Goal: Task Accomplishment & Management: Manage account settings

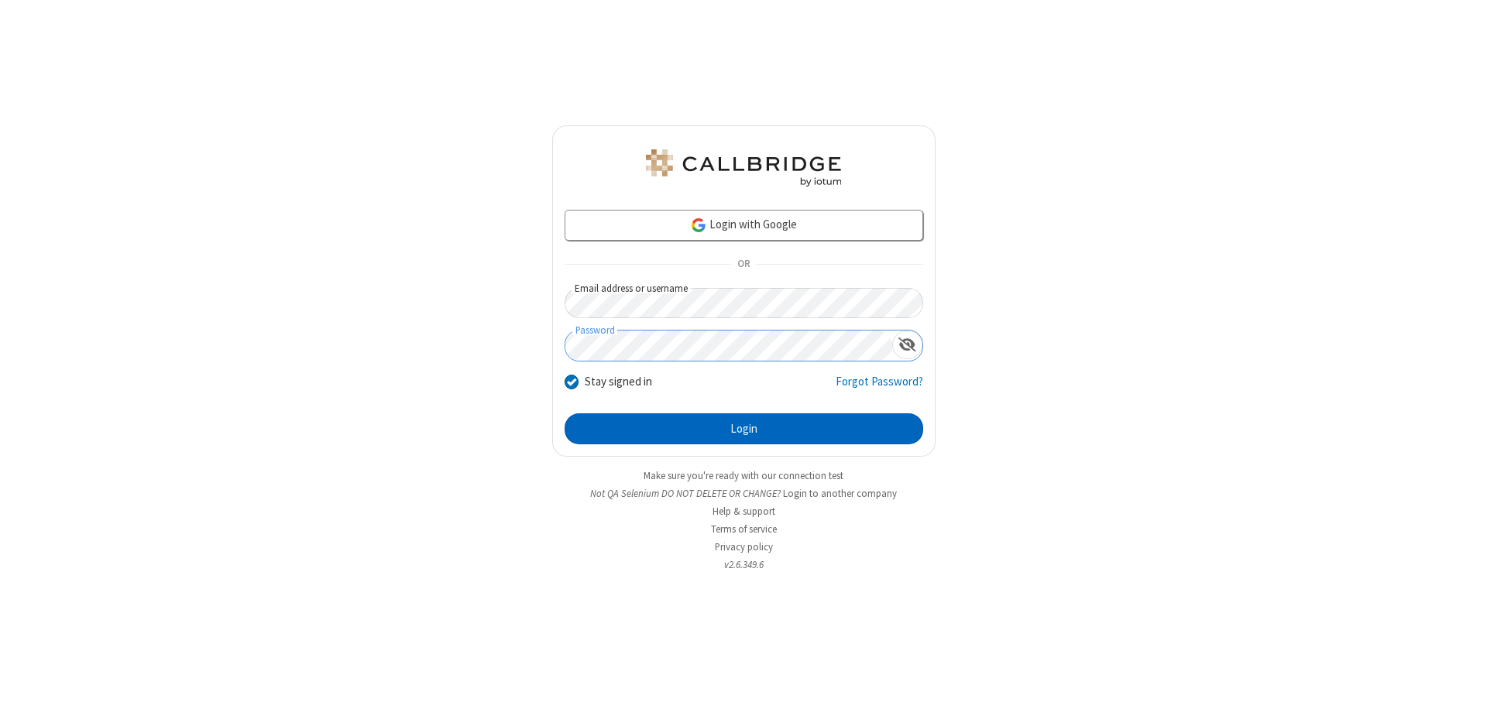
click at [743, 429] on button "Login" at bounding box center [744, 429] width 359 height 31
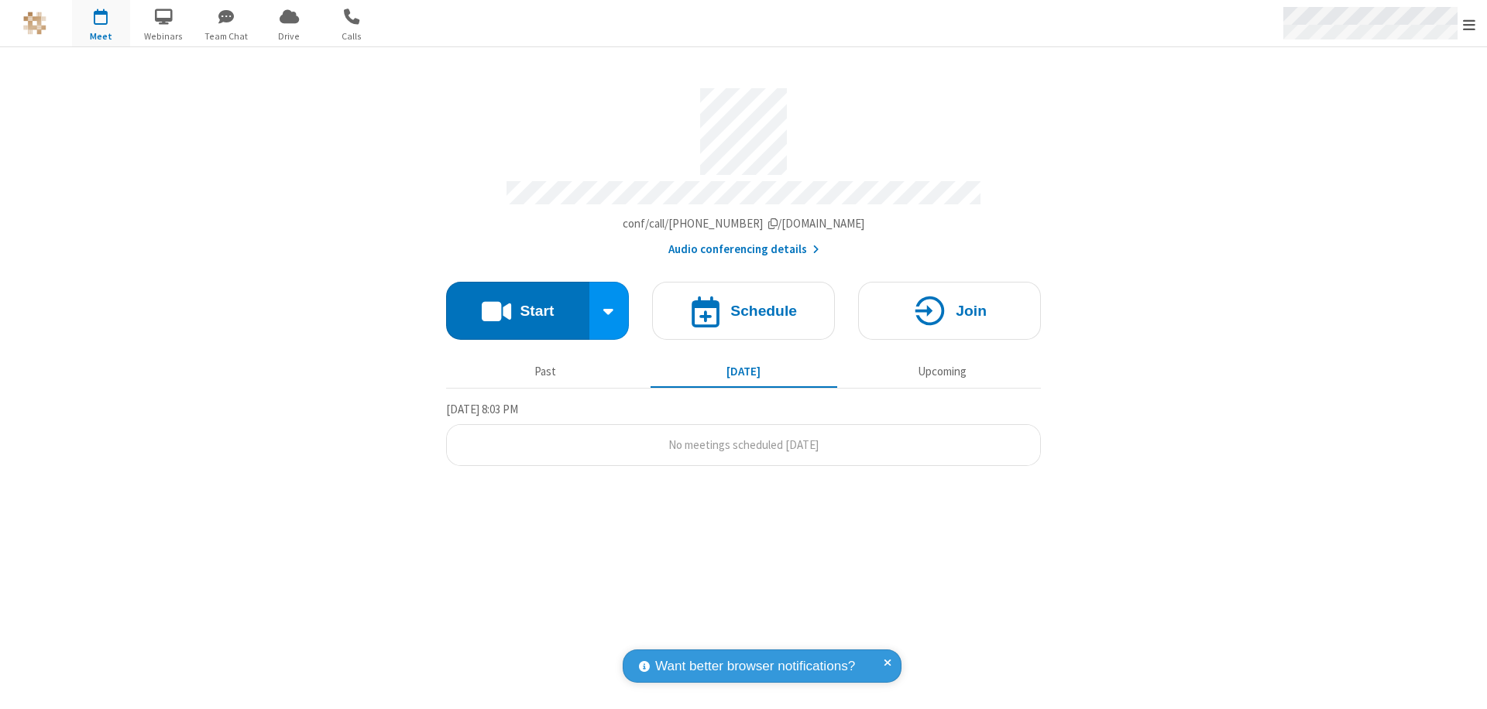
click at [1469, 24] on span "Open menu" at bounding box center [1469, 24] width 12 height 15
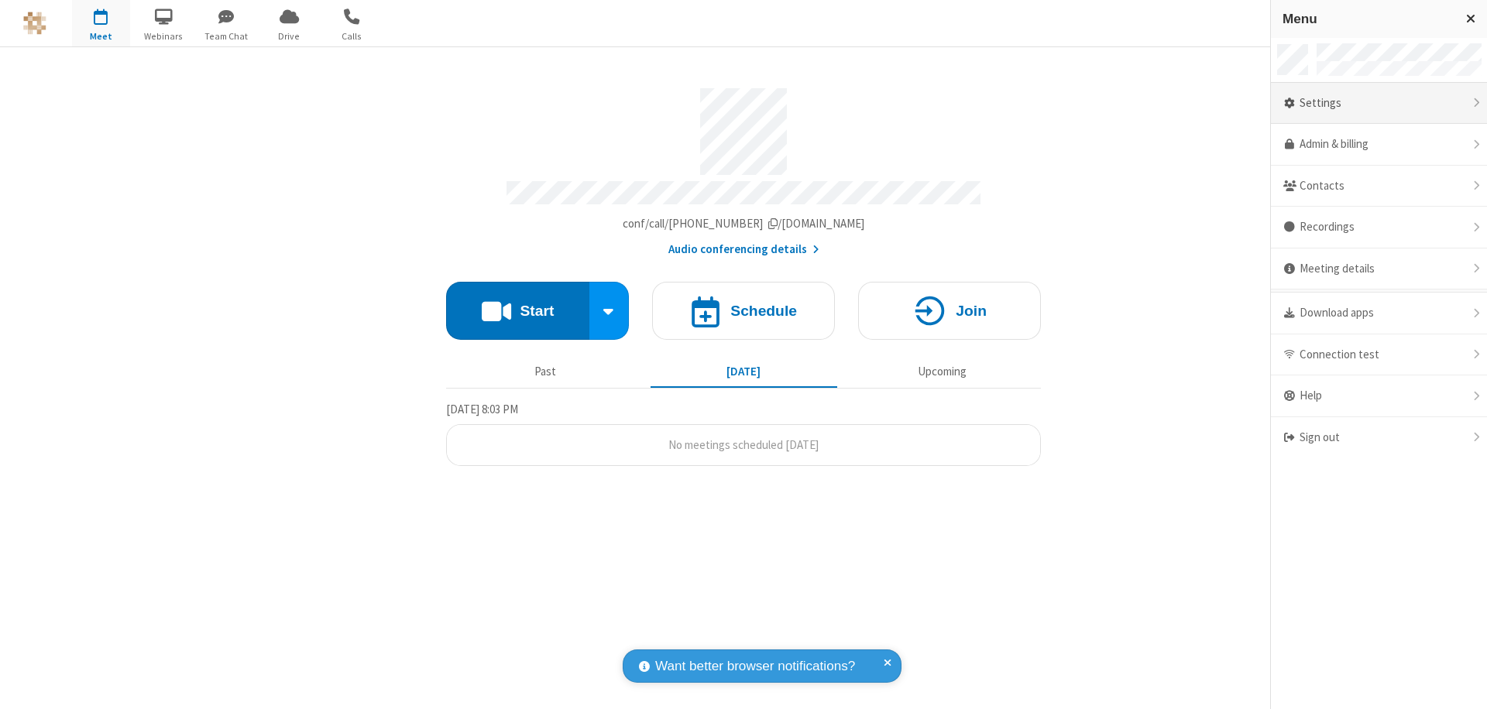
click at [1378, 103] on div "Settings" at bounding box center [1379, 104] width 216 height 42
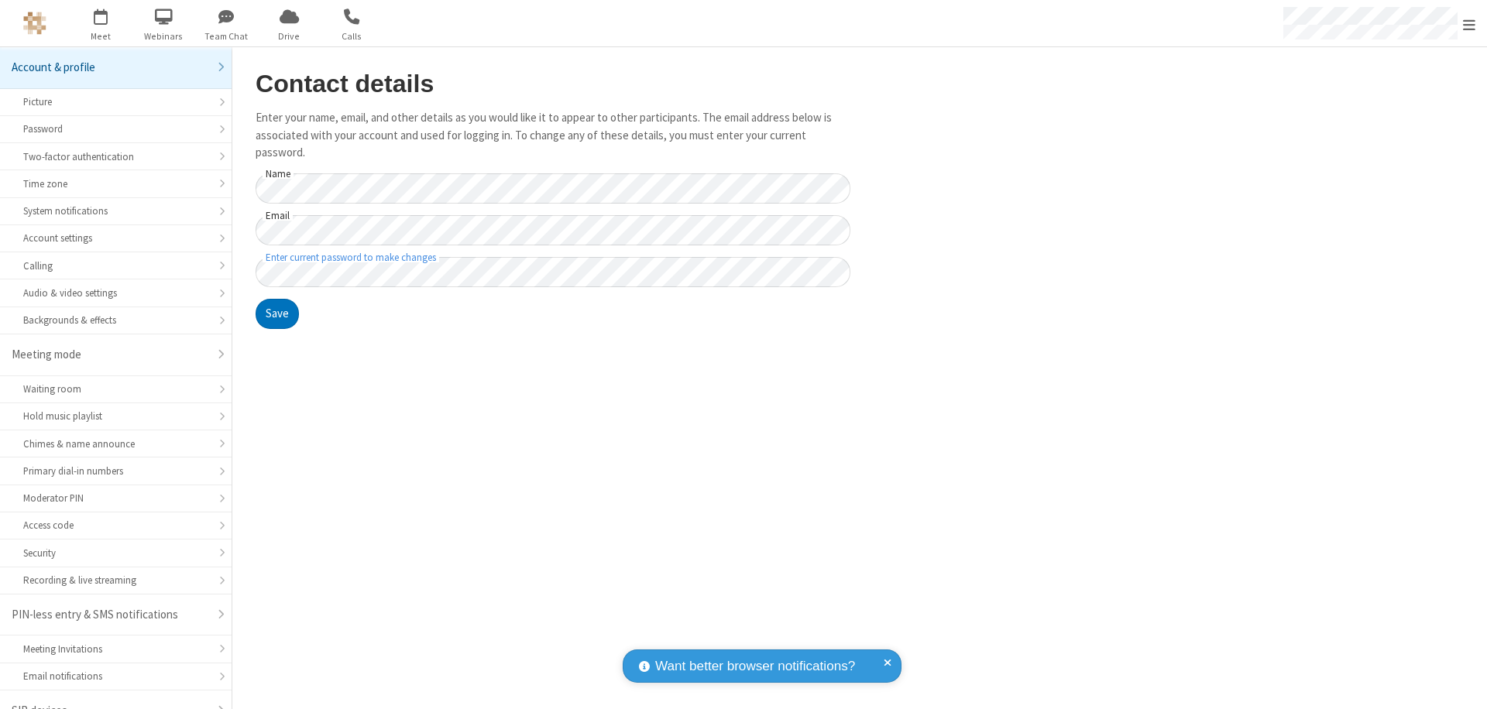
scroll to position [22, 0]
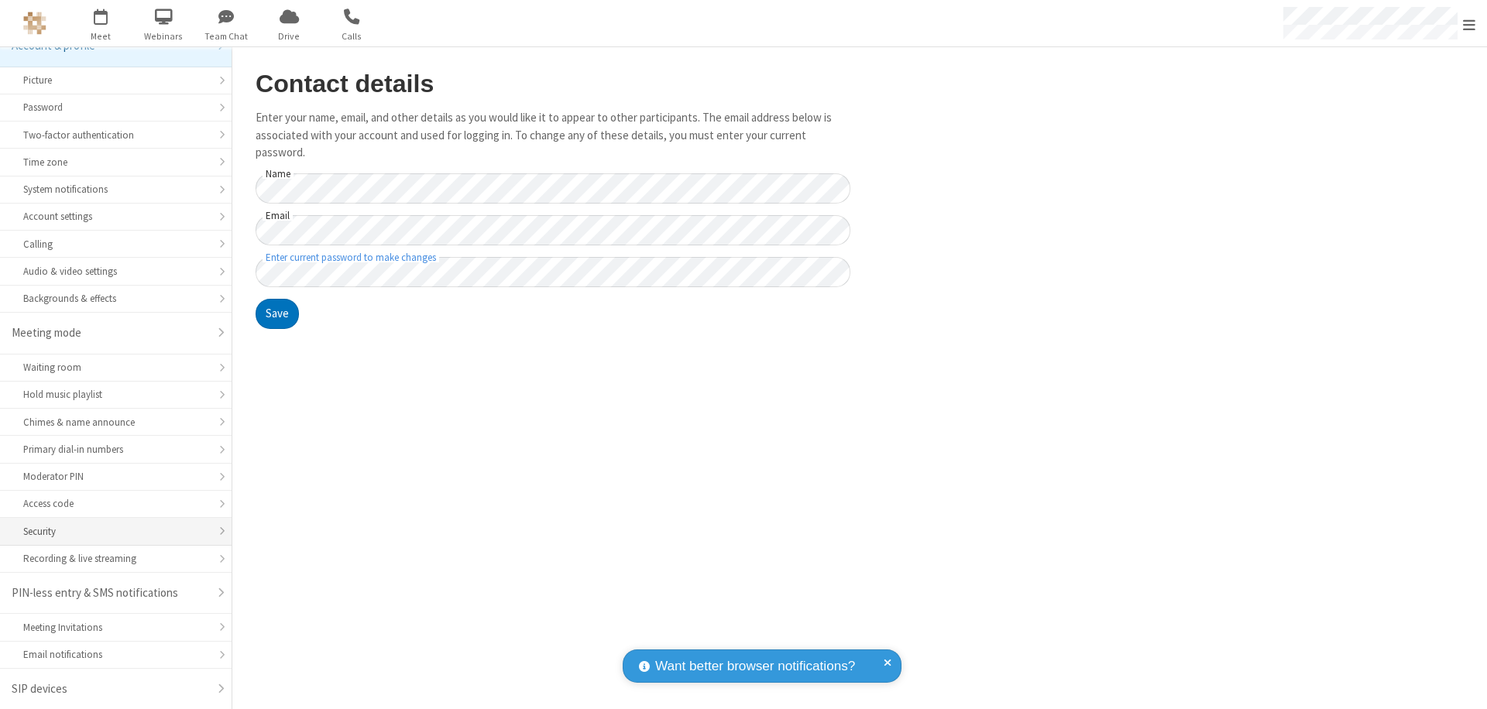
click at [110, 531] on div "Security" at bounding box center [115, 531] width 185 height 15
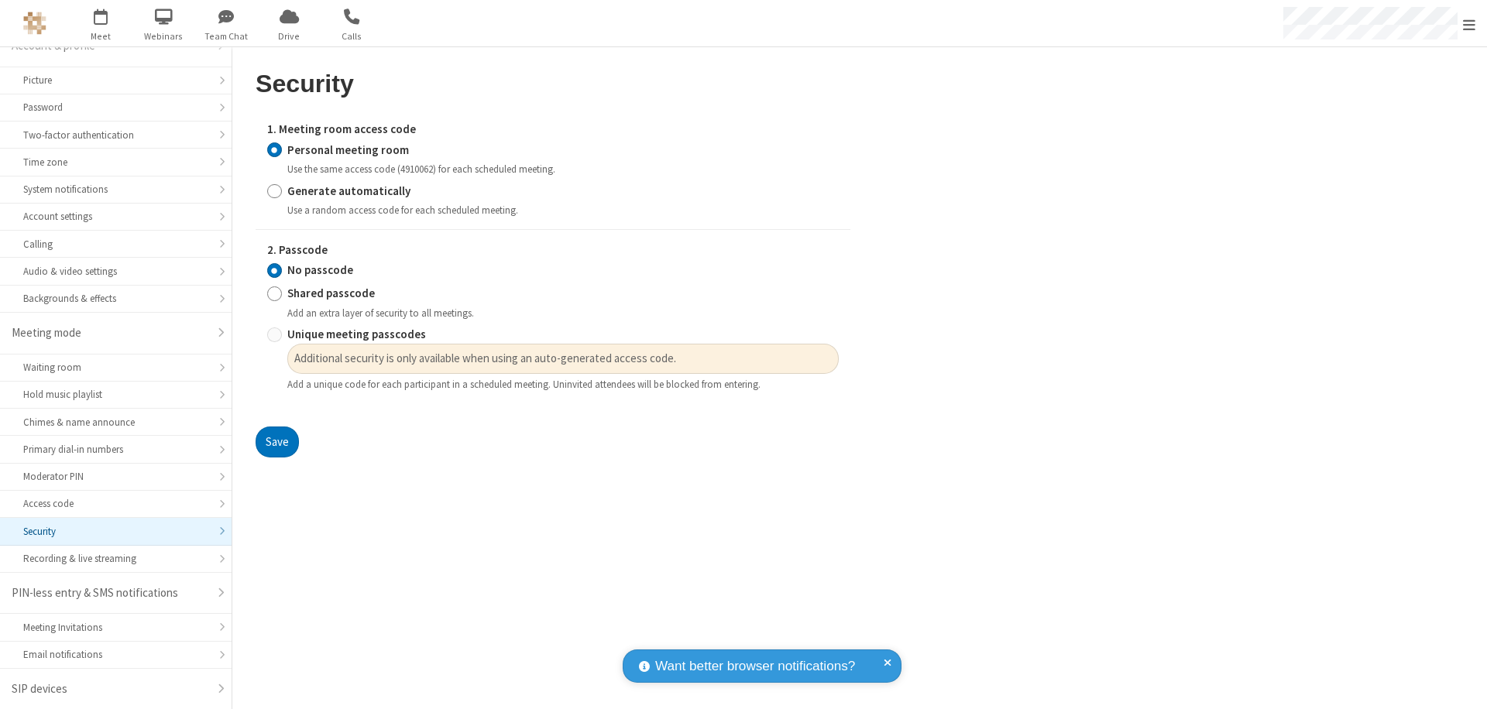
click at [274, 191] on input "Generate automatically" at bounding box center [274, 191] width 15 height 16
radio input "true"
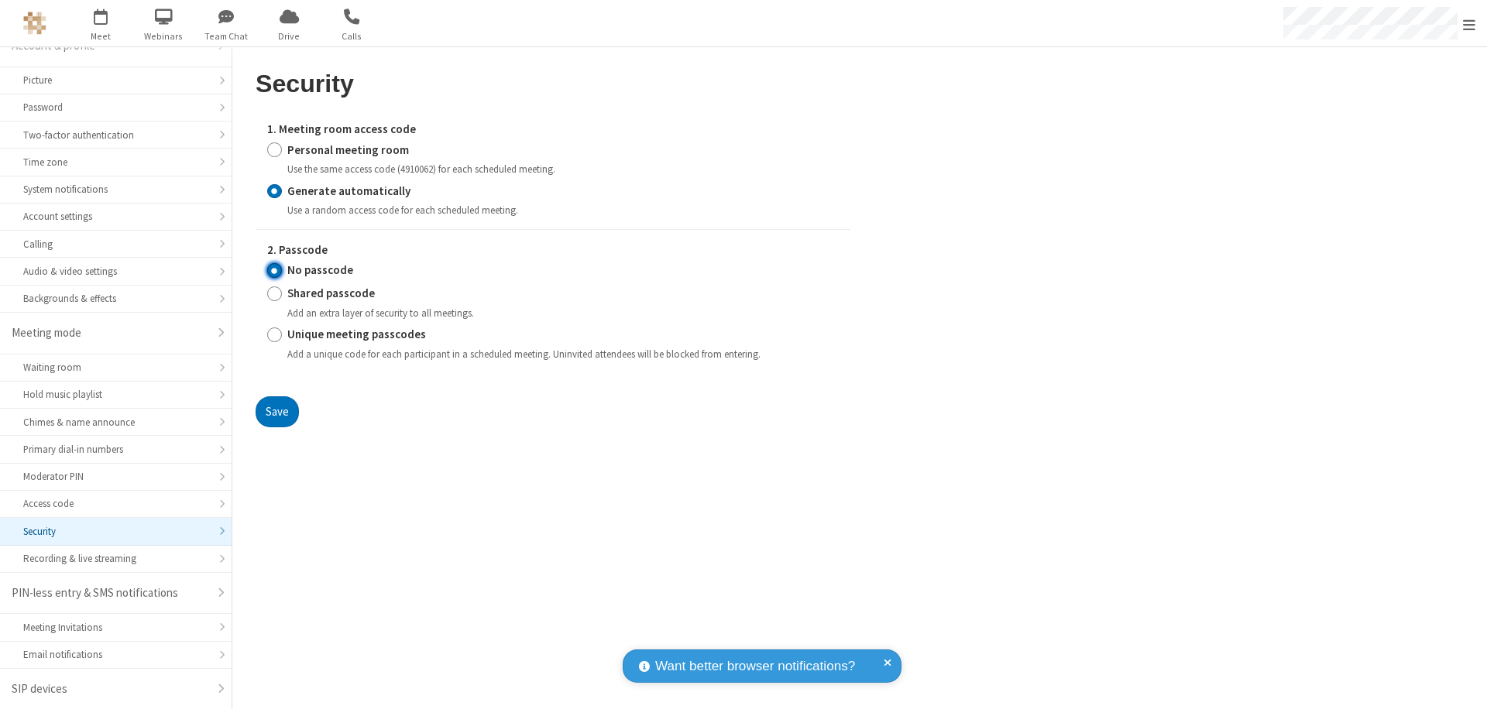
click at [274, 270] on input "No passcode" at bounding box center [274, 271] width 15 height 16
click at [276, 411] on button "Save" at bounding box center [277, 412] width 43 height 31
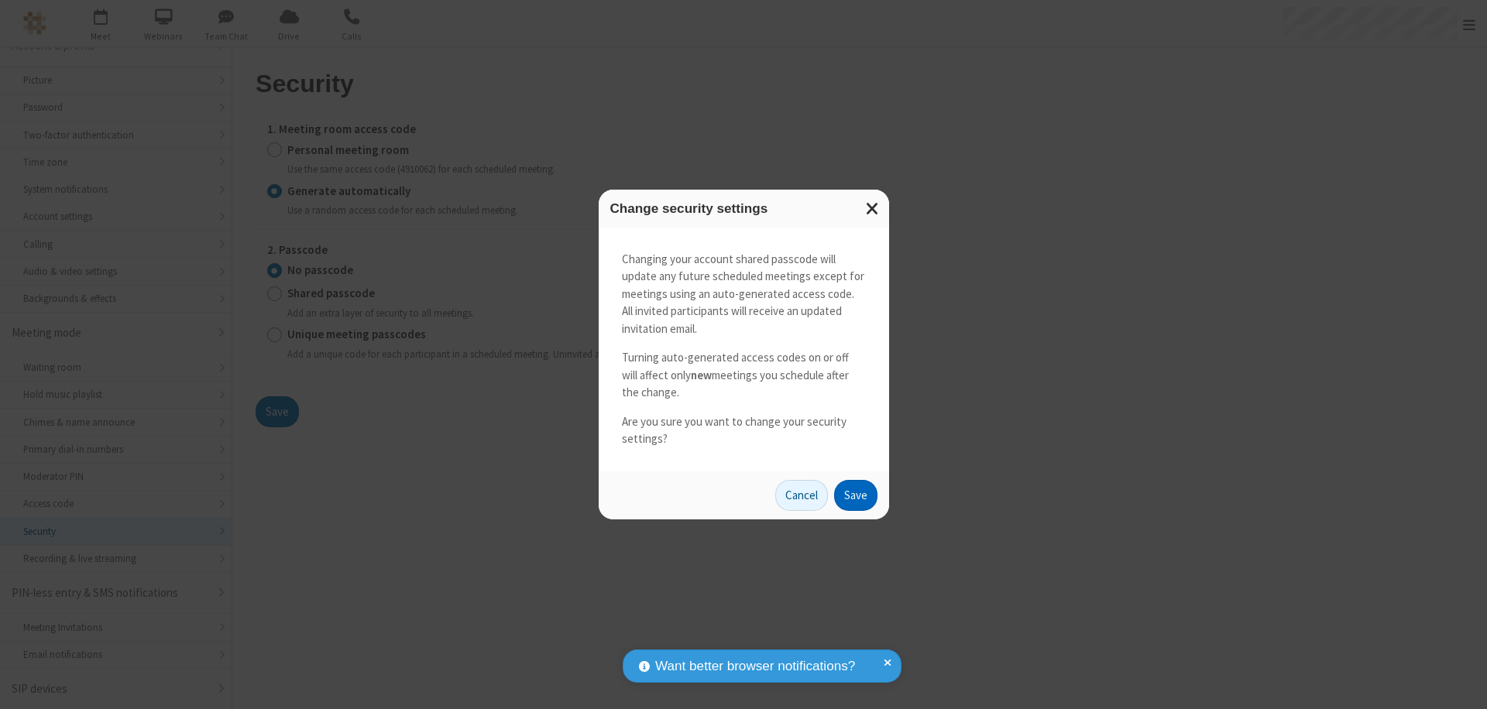
click at [855, 495] on button "Save" at bounding box center [855, 495] width 43 height 31
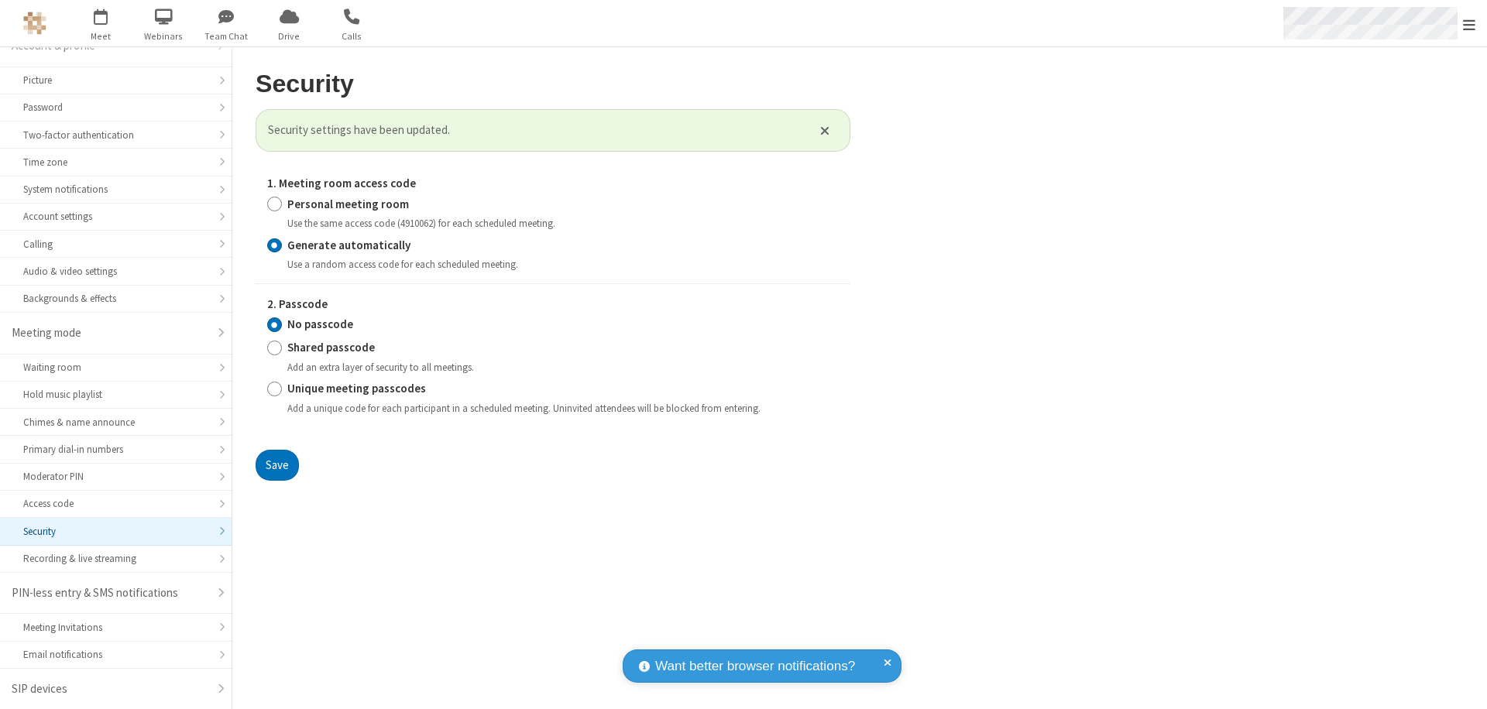
click at [1469, 24] on span "Open menu" at bounding box center [1469, 24] width 12 height 15
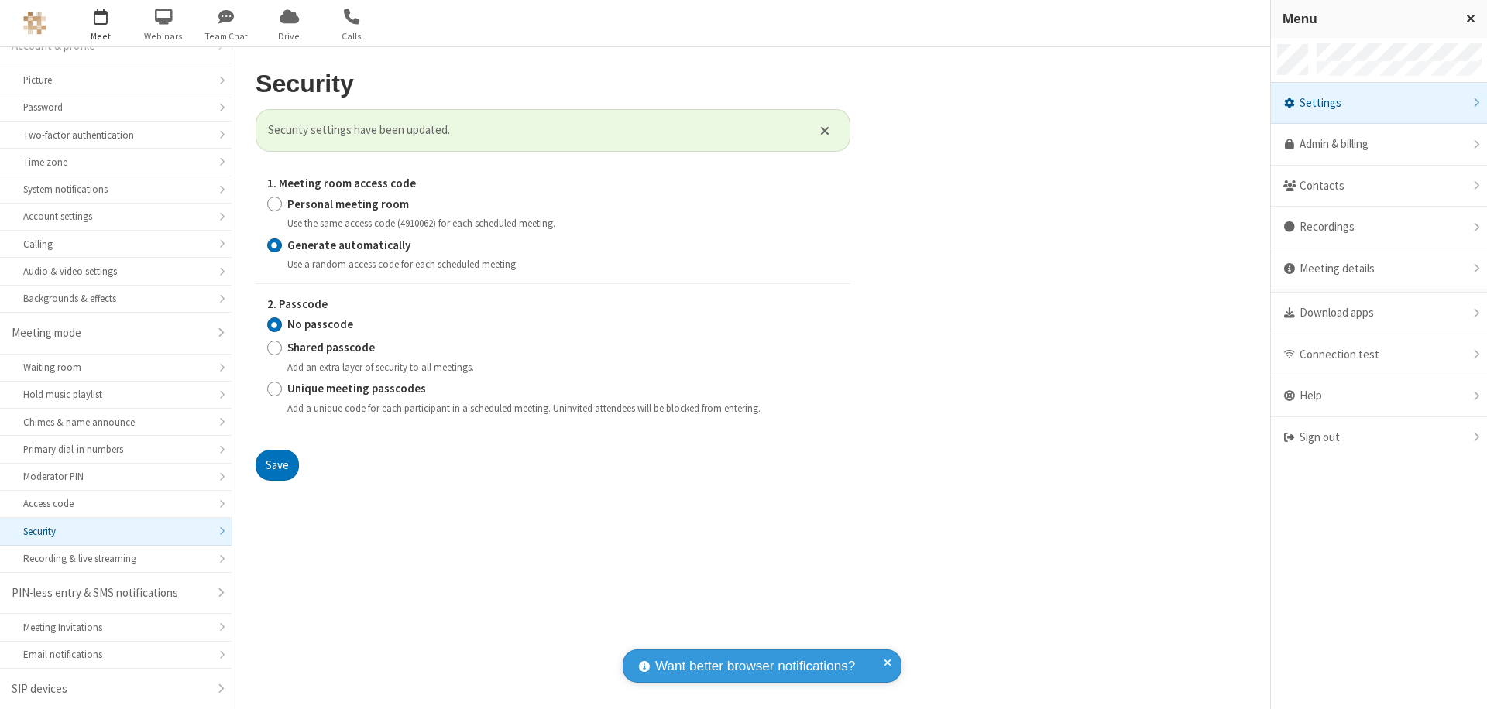
click at [101, 23] on span "button" at bounding box center [101, 16] width 58 height 26
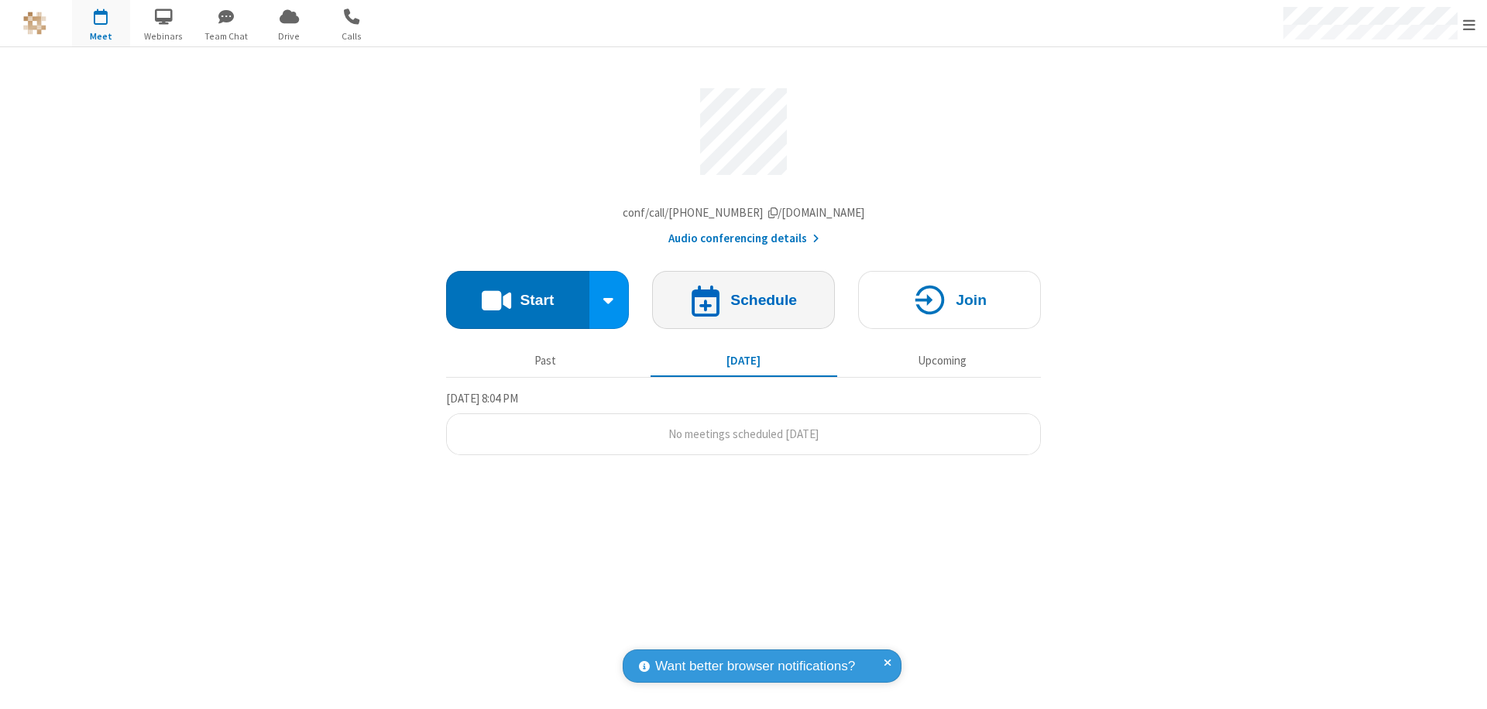
click at [743, 304] on h4 "Schedule" at bounding box center [763, 300] width 67 height 15
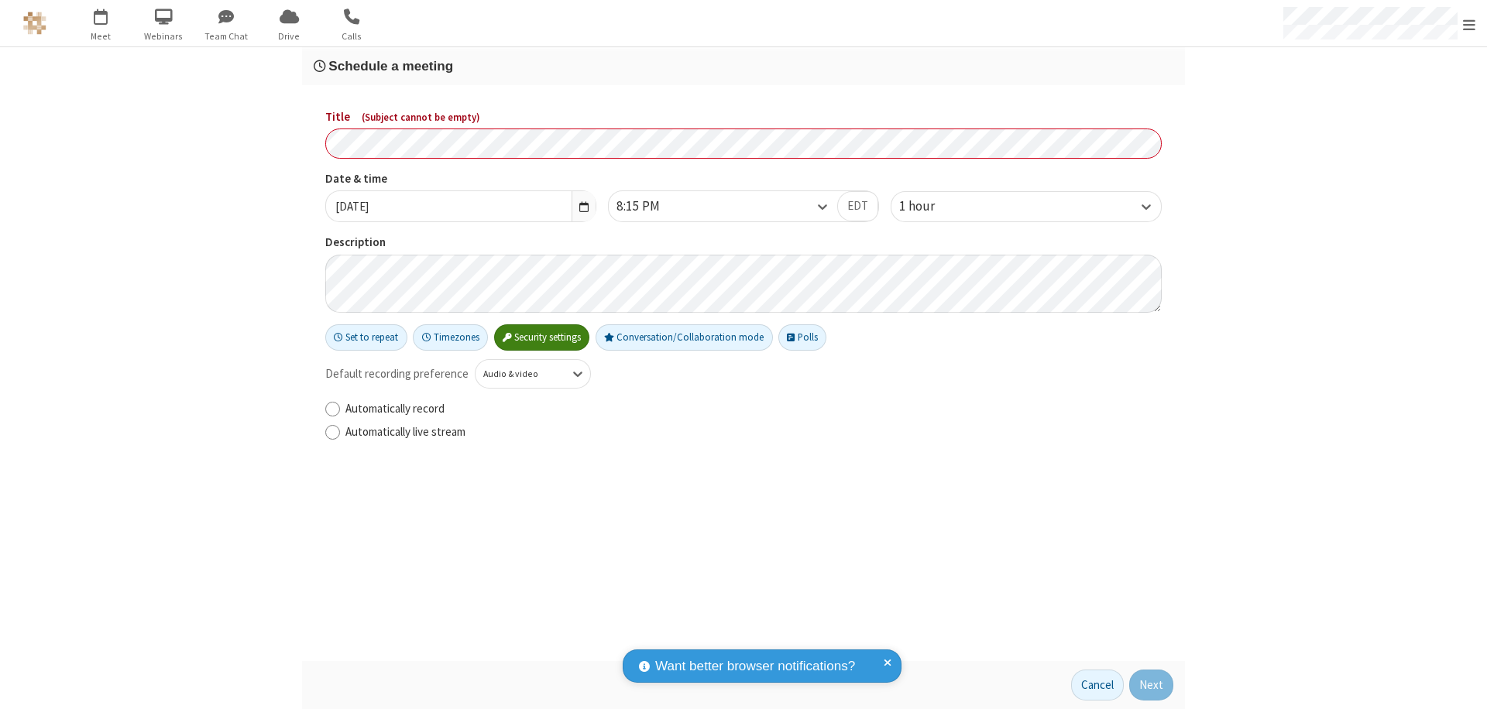
click at [743, 66] on h3 "Schedule a meeting" at bounding box center [744, 66] width 860 height 15
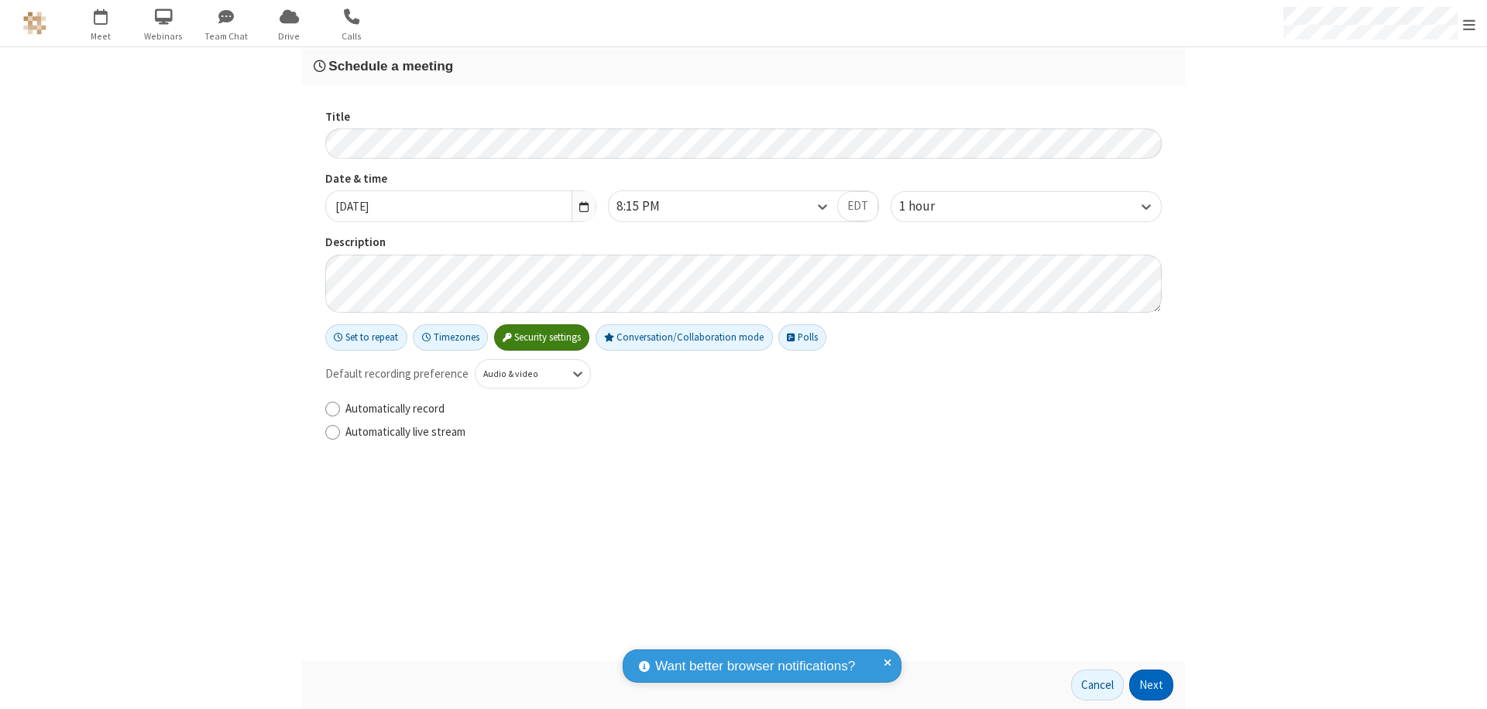
click at [1152, 685] on button "Next" at bounding box center [1151, 685] width 44 height 31
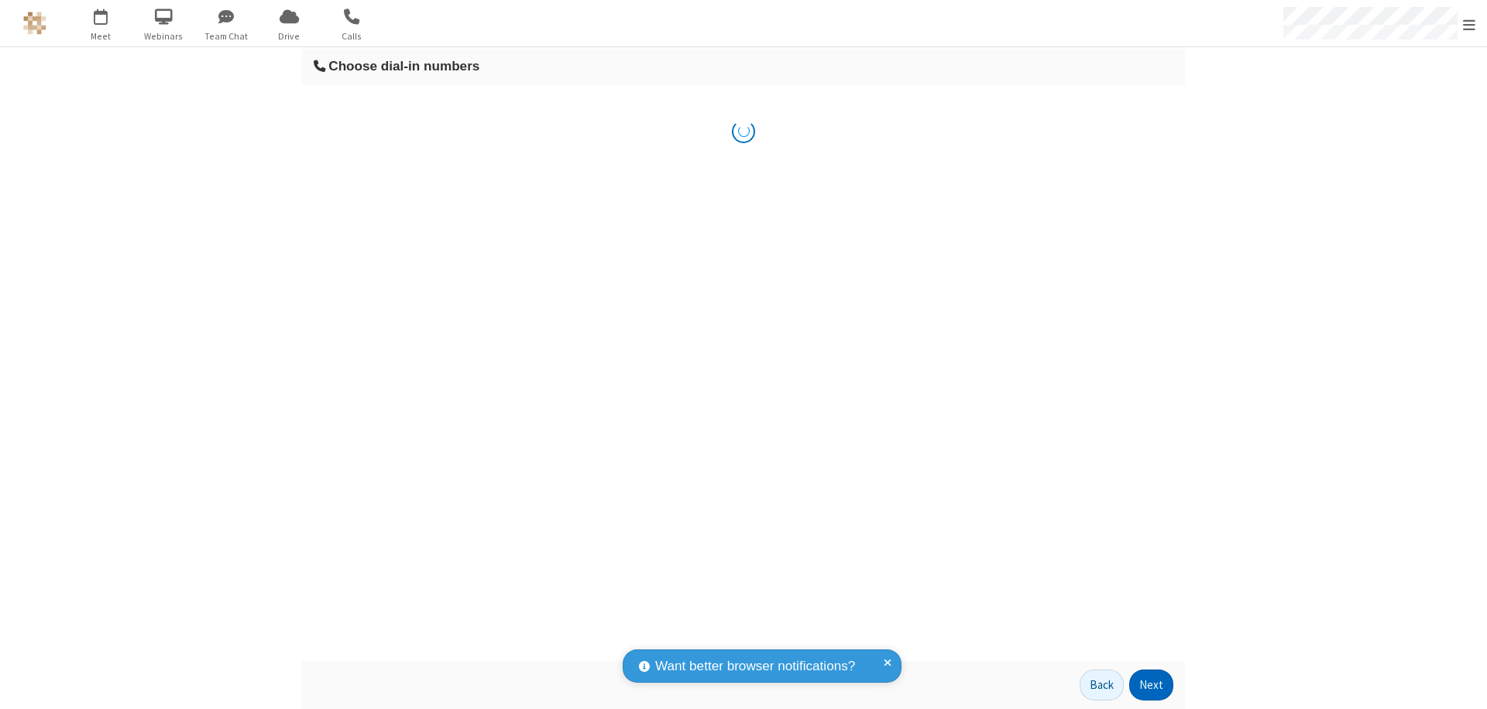
click at [1152, 685] on button "Next" at bounding box center [1151, 685] width 44 height 31
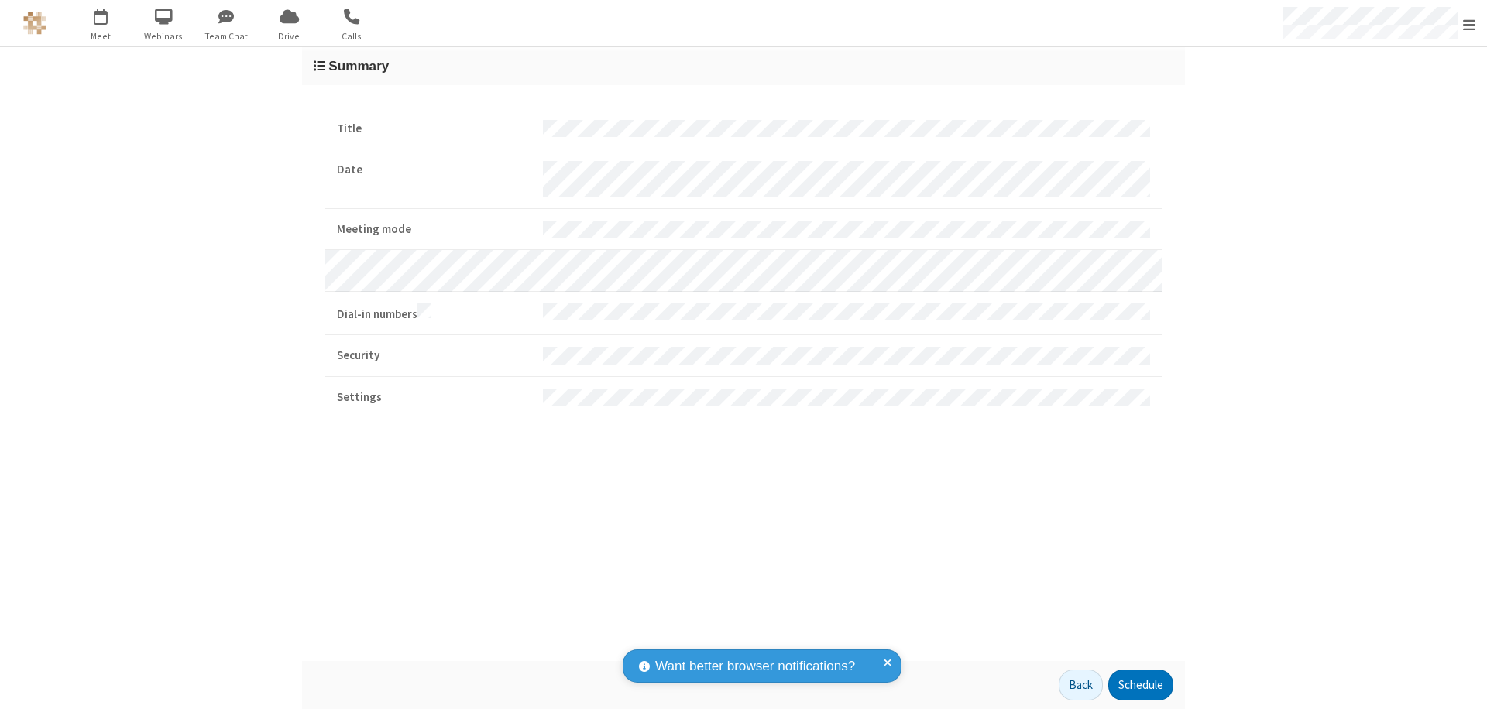
click at [1140, 685] on button "Schedule" at bounding box center [1140, 685] width 65 height 31
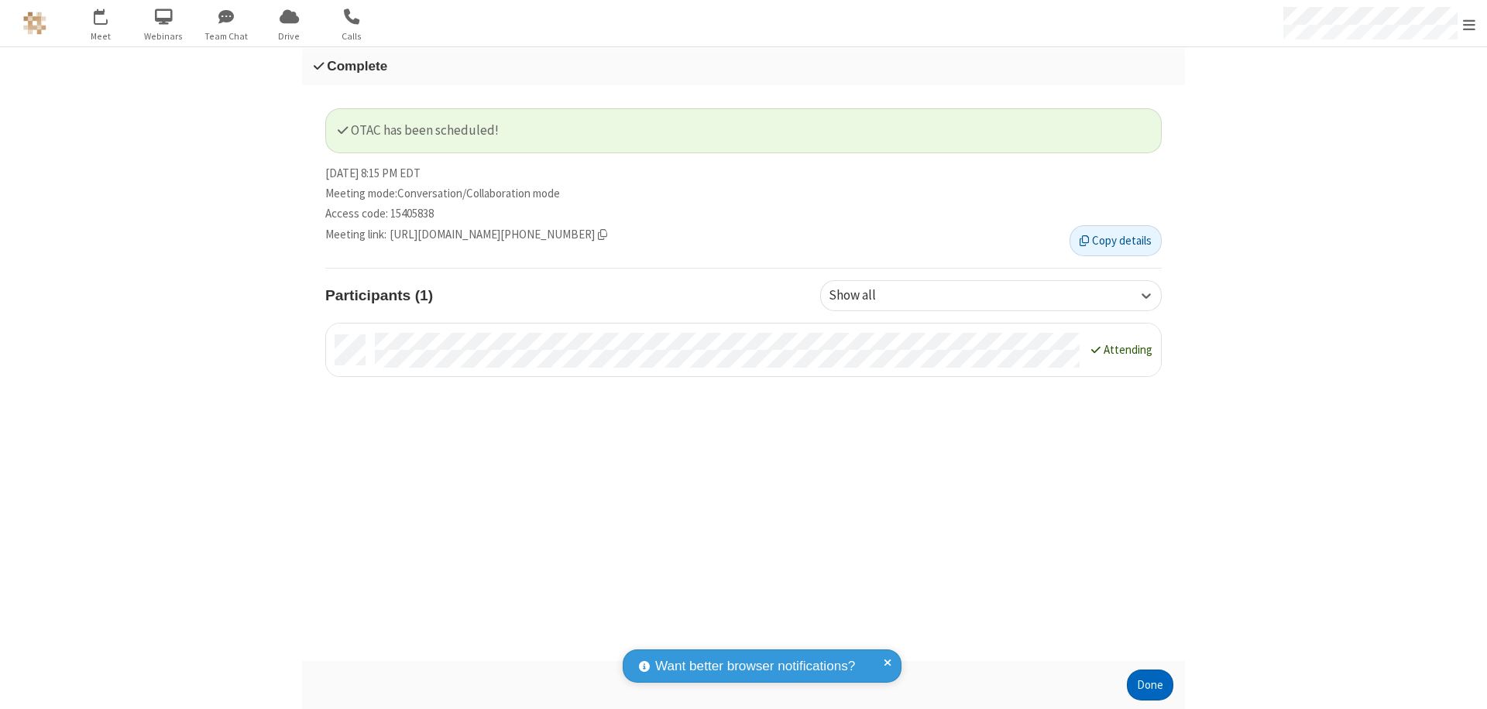
click at [1150, 685] on button "Done" at bounding box center [1150, 685] width 46 height 31
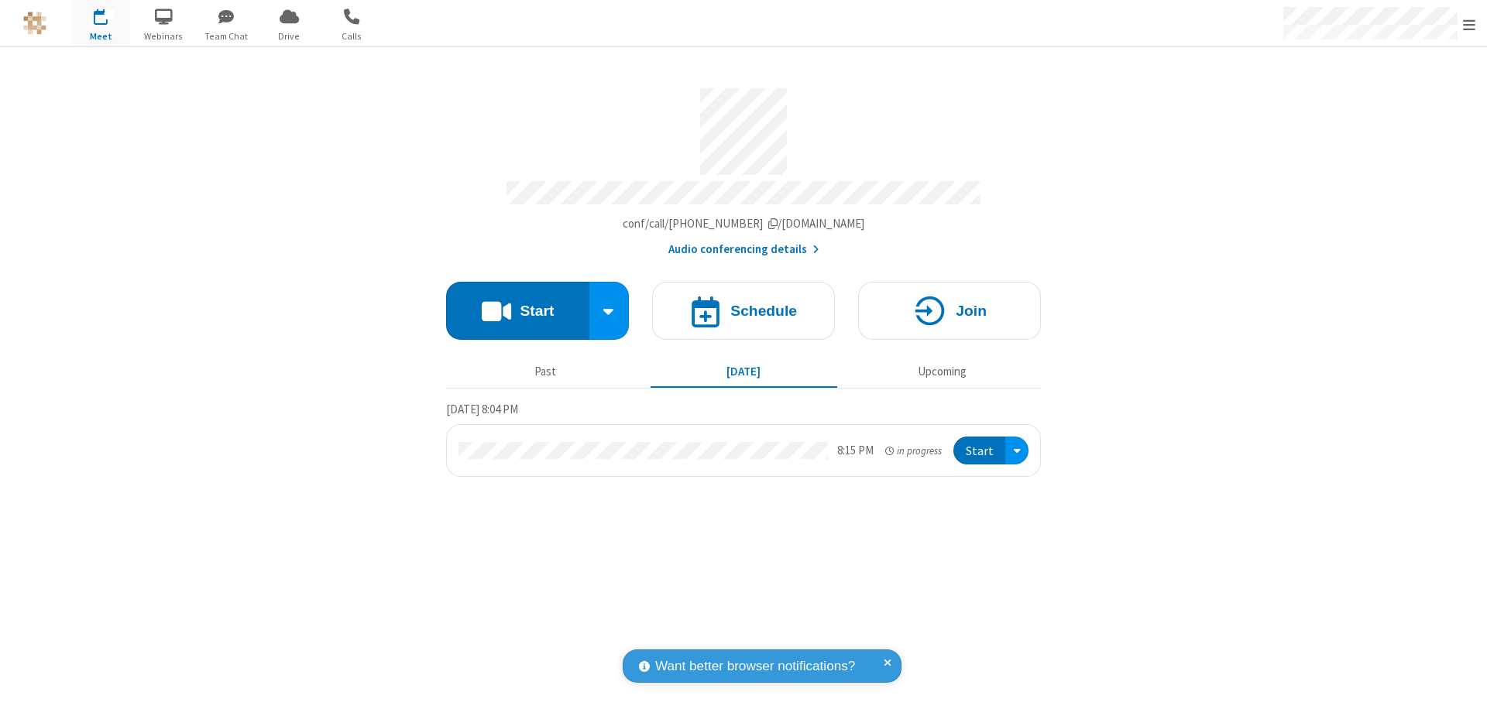
click at [980, 444] on button "Start" at bounding box center [979, 451] width 52 height 29
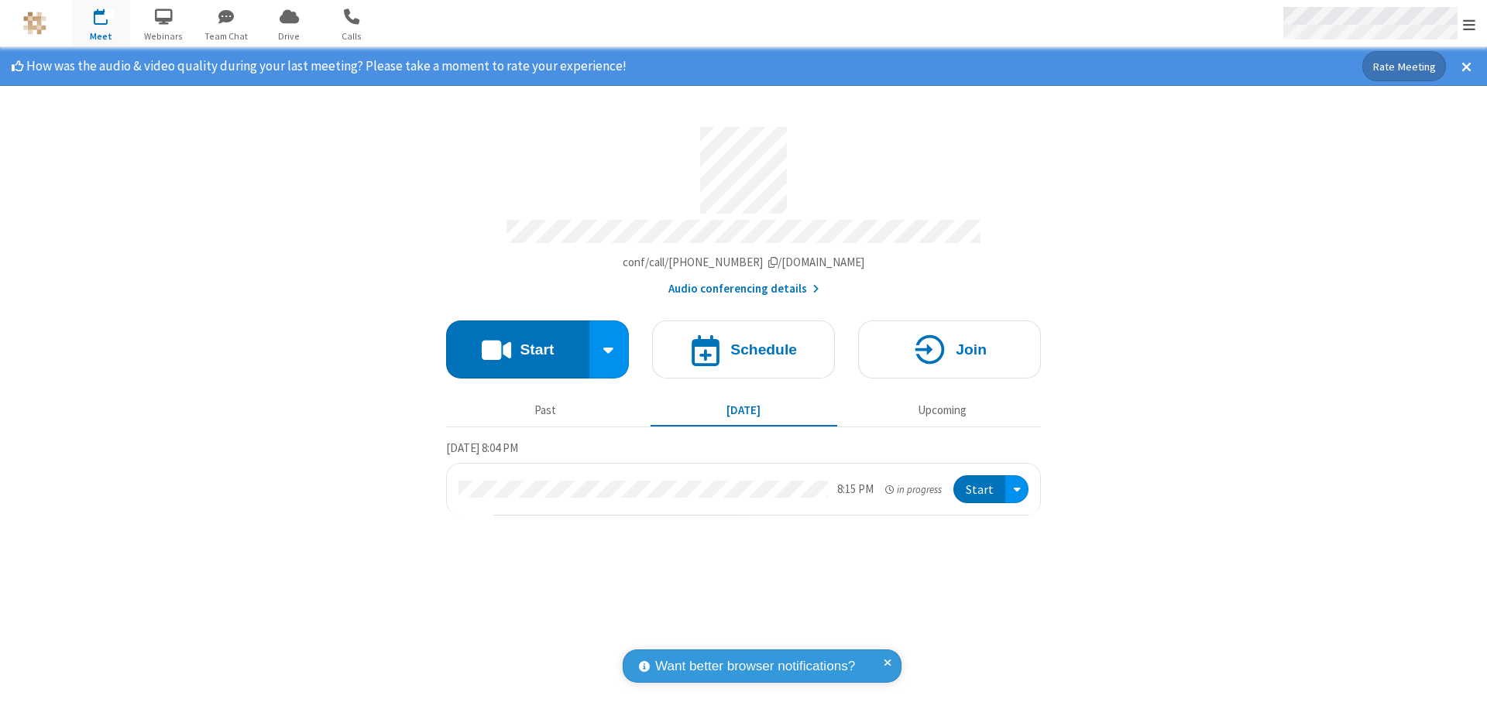
click at [1469, 24] on span "Open menu" at bounding box center [1469, 24] width 12 height 15
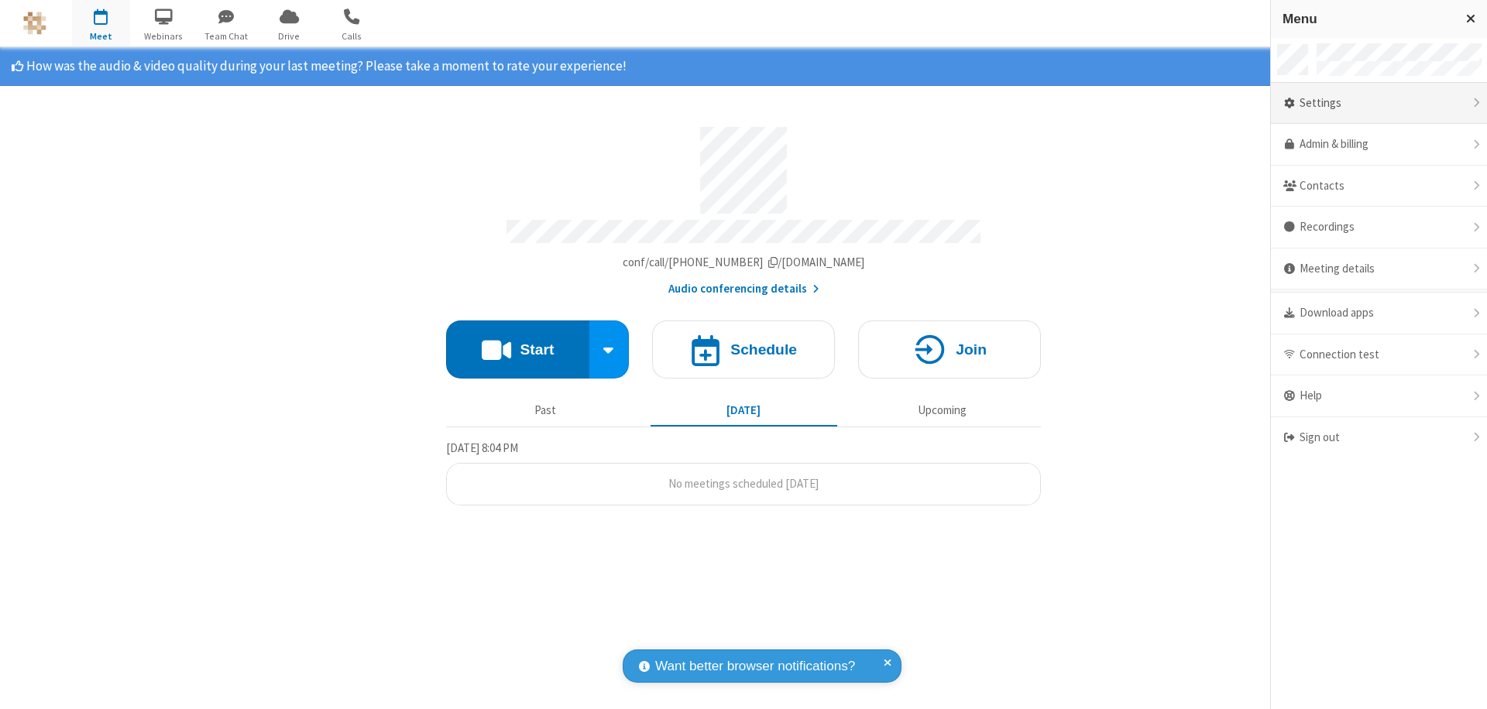
click at [1378, 103] on div "Settings" at bounding box center [1379, 104] width 216 height 42
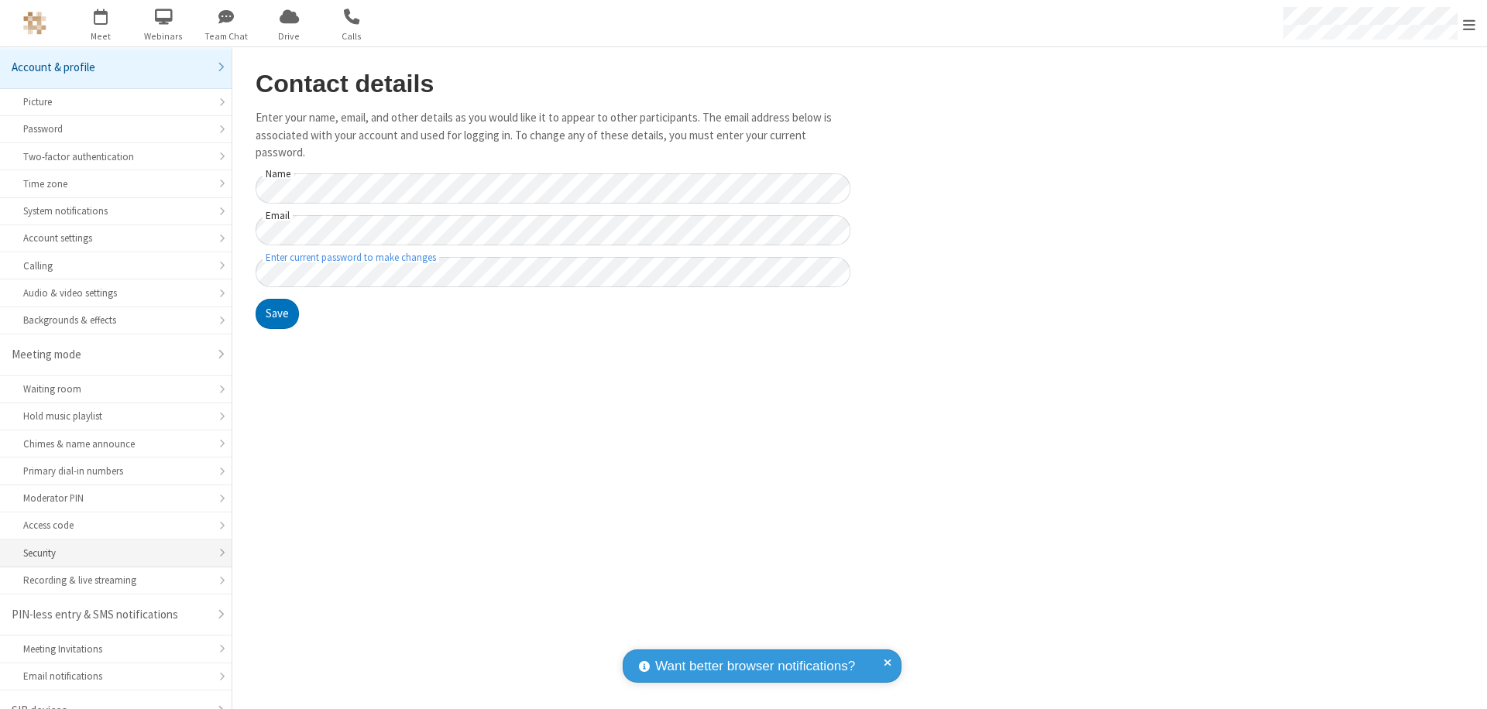
click at [110, 546] on div "Security" at bounding box center [115, 553] width 185 height 15
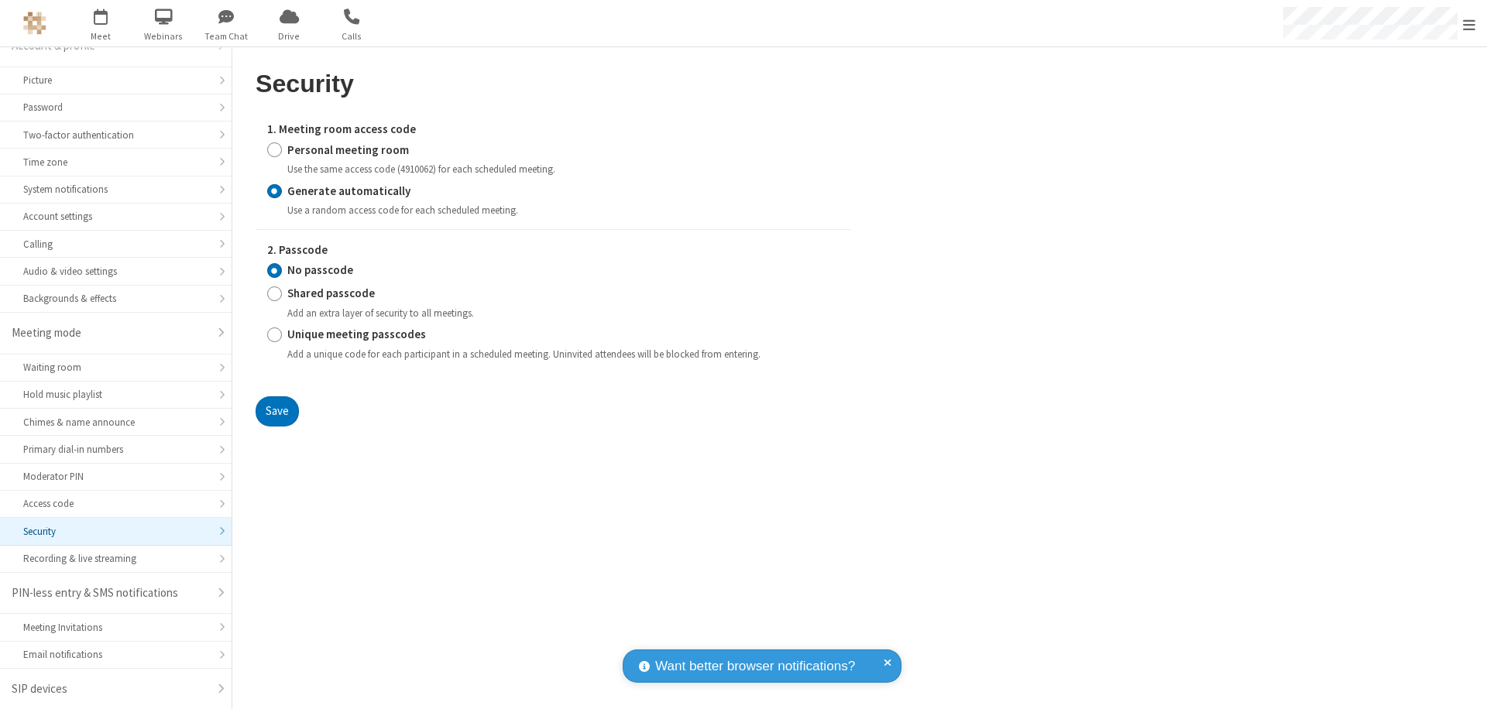
click at [274, 149] on input "Personal meeting room" at bounding box center [274, 150] width 15 height 16
radio input "true"
click at [274, 270] on input "No passcode" at bounding box center [274, 271] width 15 height 16
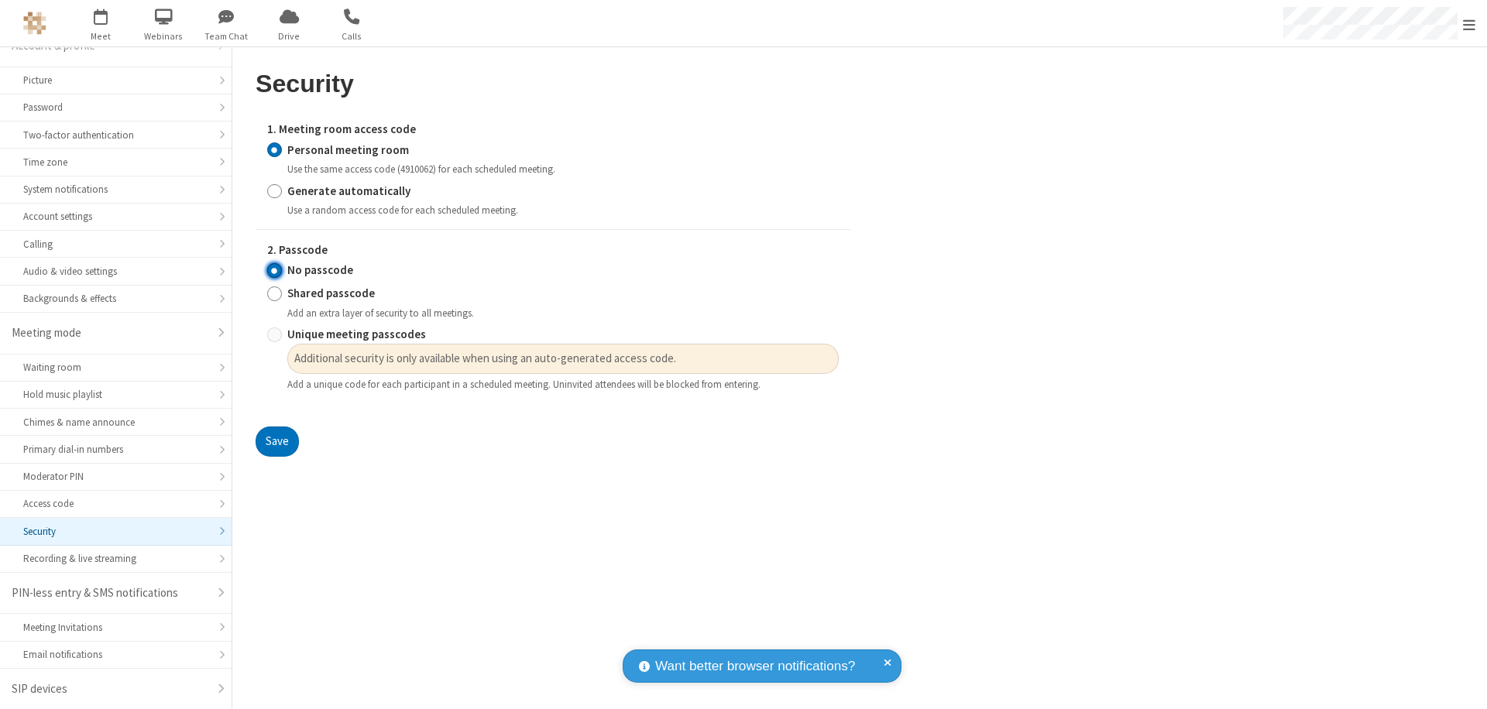
click at [276, 442] on button "Save" at bounding box center [277, 442] width 43 height 31
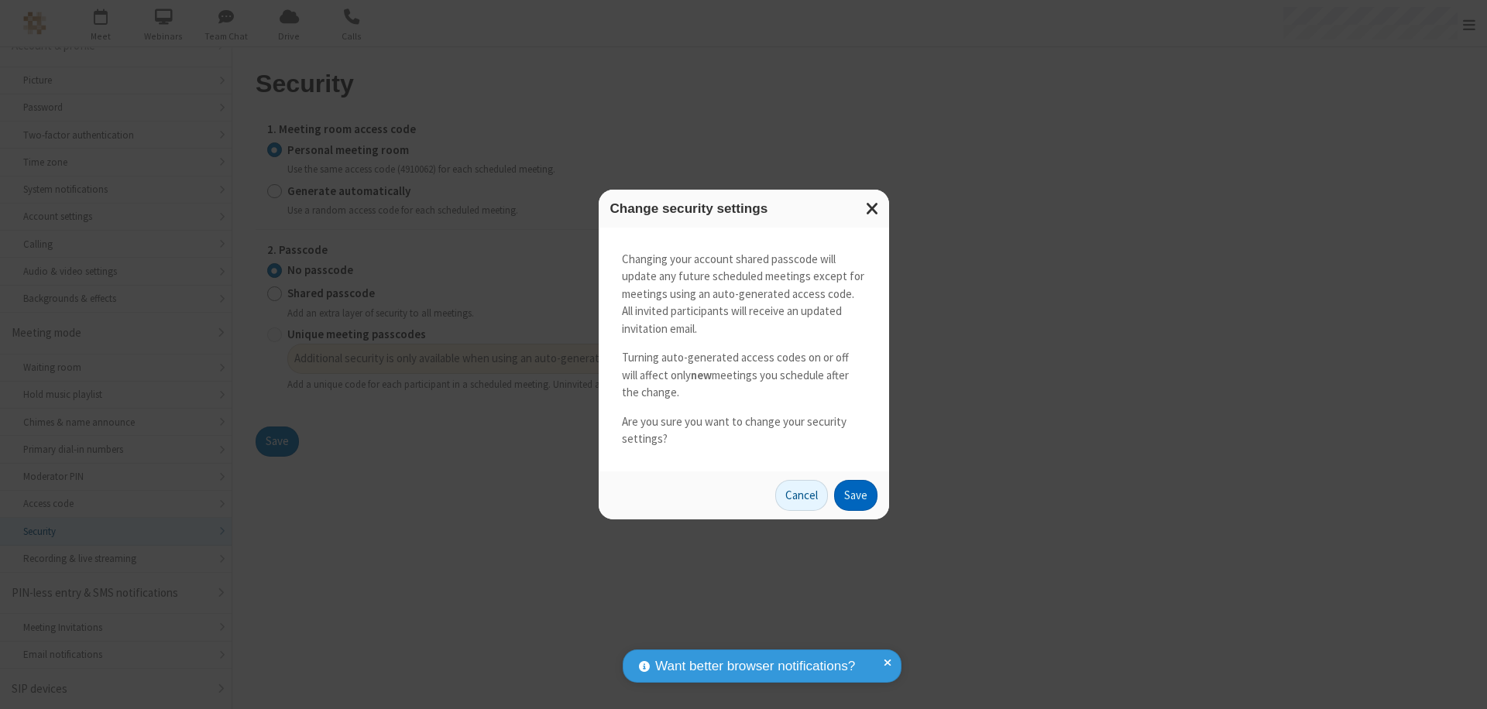
click at [855, 495] on button "Save" at bounding box center [855, 495] width 43 height 31
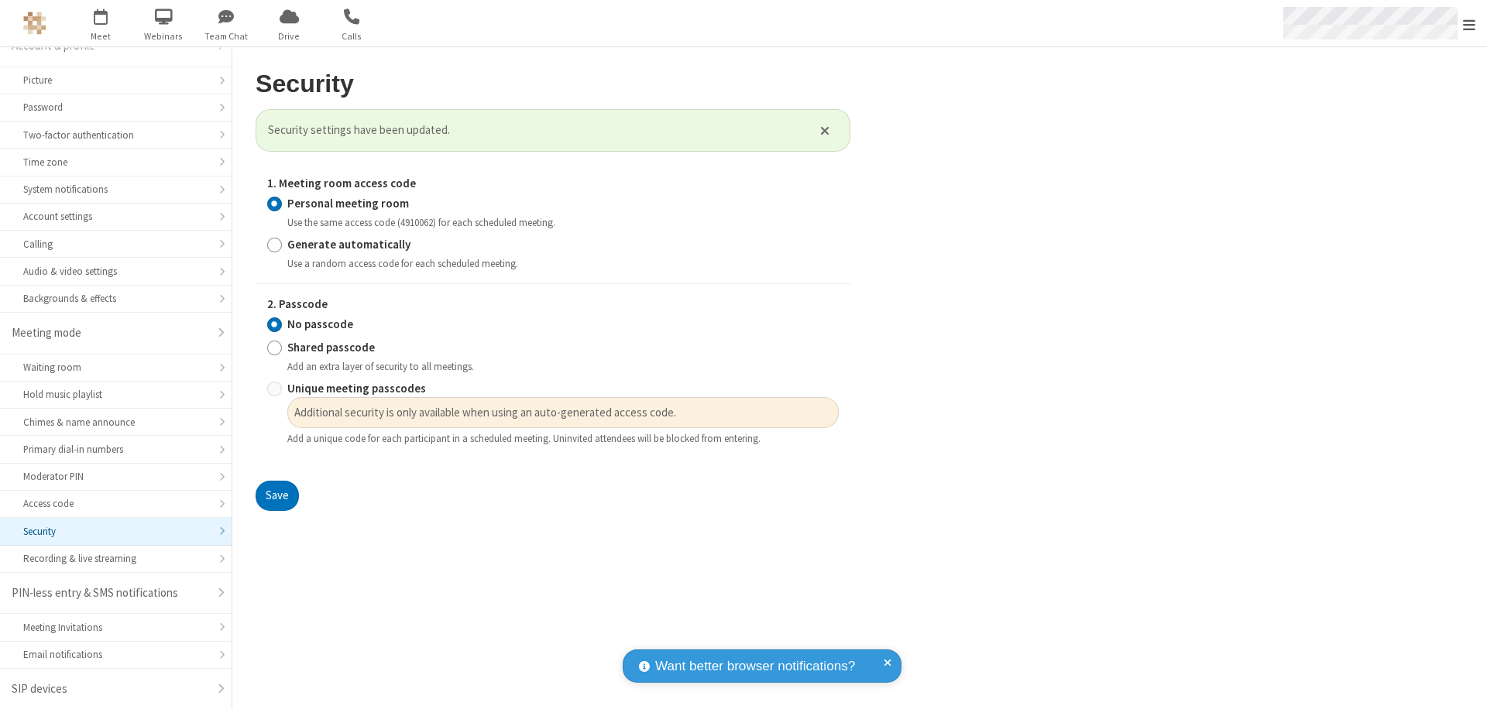
click at [1469, 23] on span "Open menu" at bounding box center [1469, 24] width 12 height 15
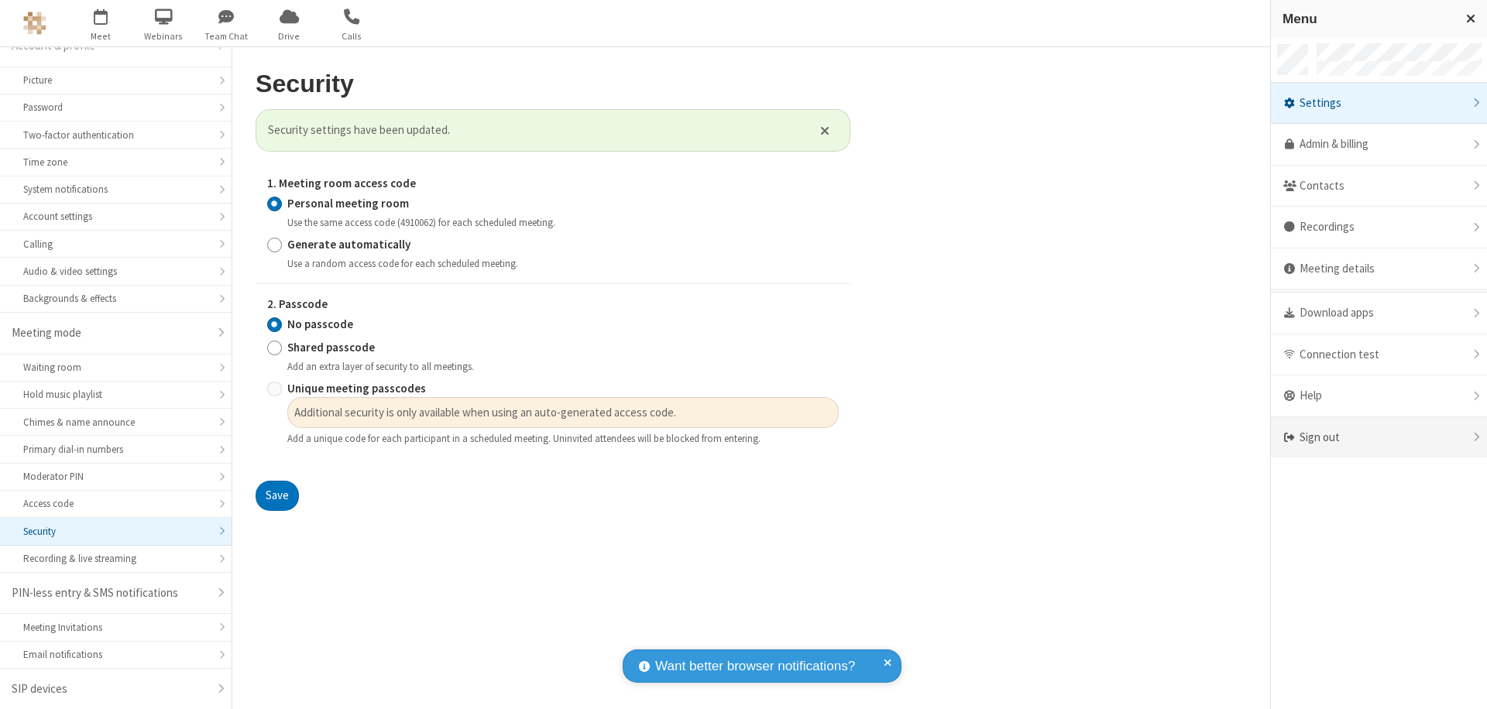
click at [1378, 438] on div "Sign out" at bounding box center [1379, 437] width 216 height 41
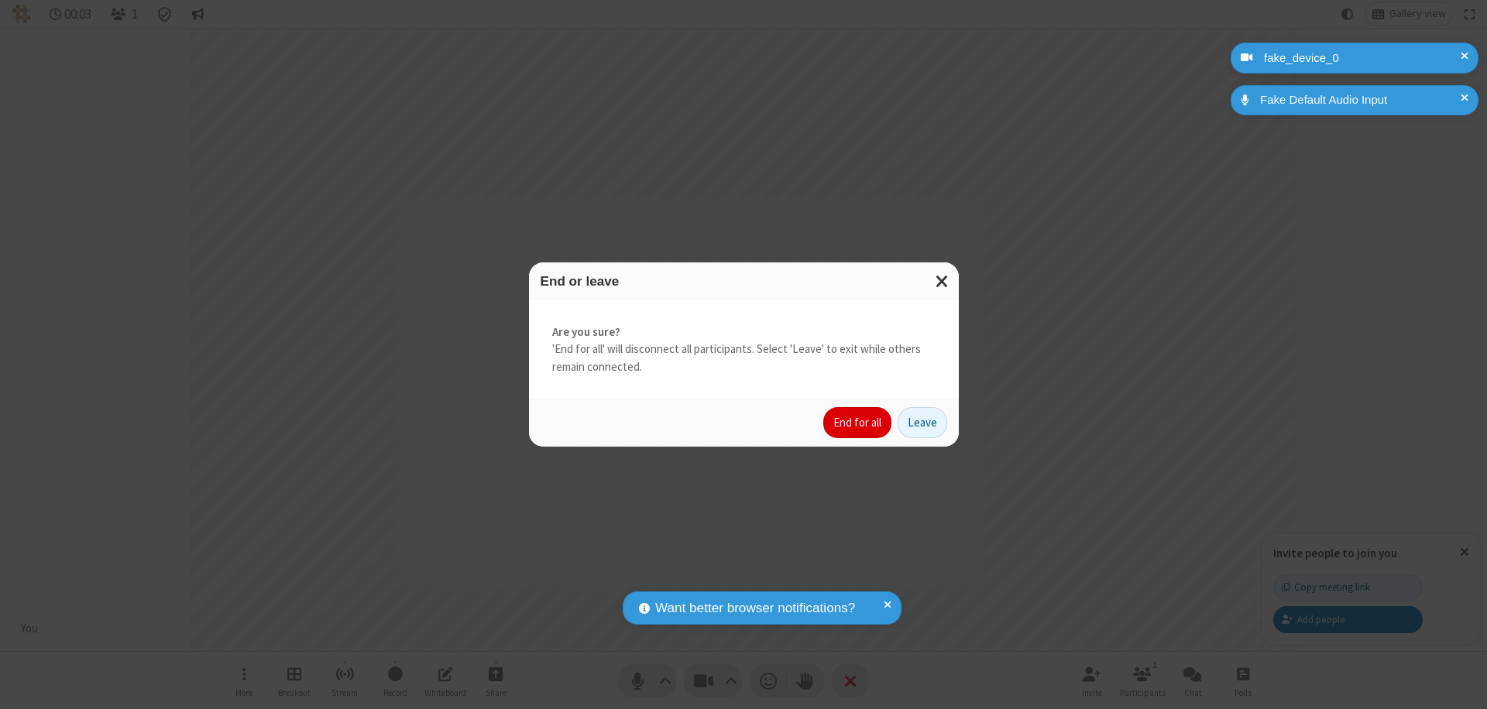
click at [858, 423] on button "End for all" at bounding box center [857, 422] width 68 height 31
